Goal: Task Accomplishment & Management: Use online tool/utility

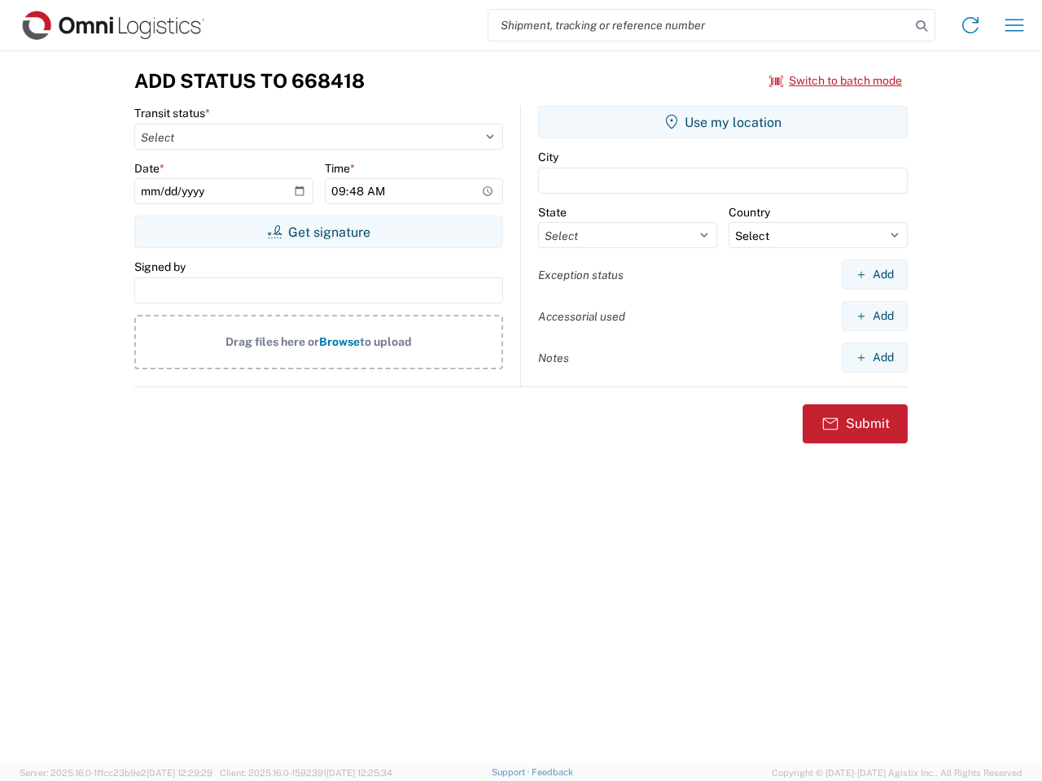
click at [699, 25] on input "search" at bounding box center [699, 25] width 422 height 31
click at [921, 26] on icon at bounding box center [921, 26] width 23 height 23
click at [970, 25] on icon at bounding box center [970, 25] width 26 height 26
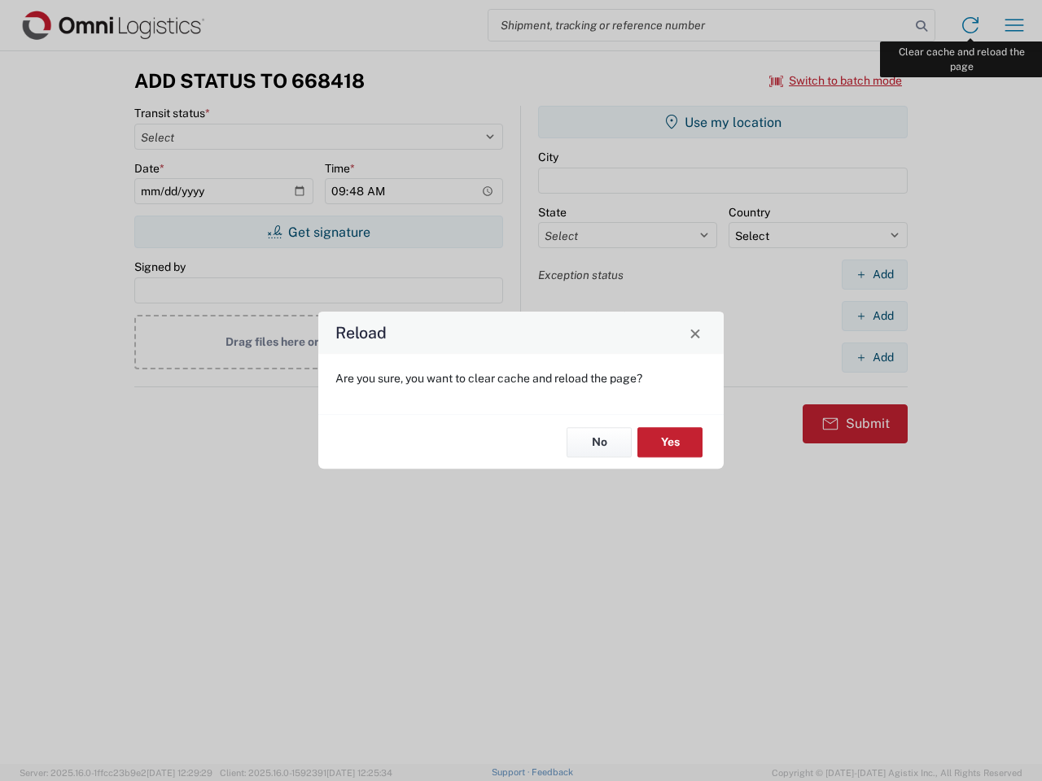
click at [1014, 25] on div "Reload Are you sure, you want to clear cache and reload the page? No Yes" at bounding box center [521, 390] width 1042 height 781
click at [836, 81] on div "Reload Are you sure, you want to clear cache and reload the page? No Yes" at bounding box center [521, 390] width 1042 height 781
click at [318, 232] on div "Reload Are you sure, you want to clear cache and reload the page? No Yes" at bounding box center [521, 390] width 1042 height 781
click at [723, 122] on div "Reload Are you sure, you want to clear cache and reload the page? No Yes" at bounding box center [521, 390] width 1042 height 781
click at [874, 274] on div "Reload Are you sure, you want to clear cache and reload the page? No Yes" at bounding box center [521, 390] width 1042 height 781
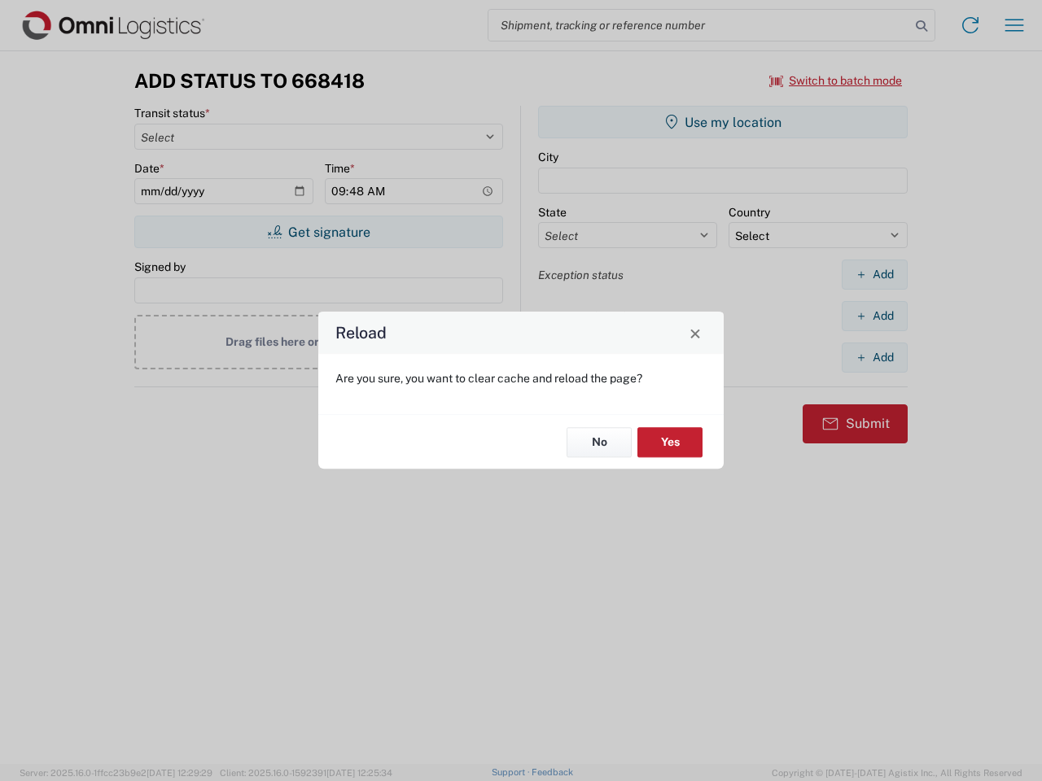
click at [874, 316] on div "Reload Are you sure, you want to clear cache and reload the page? No Yes" at bounding box center [521, 390] width 1042 height 781
click at [874, 357] on div "Reload Are you sure, you want to clear cache and reload the page? No Yes" at bounding box center [521, 390] width 1042 height 781
